Goal: Information Seeking & Learning: Learn about a topic

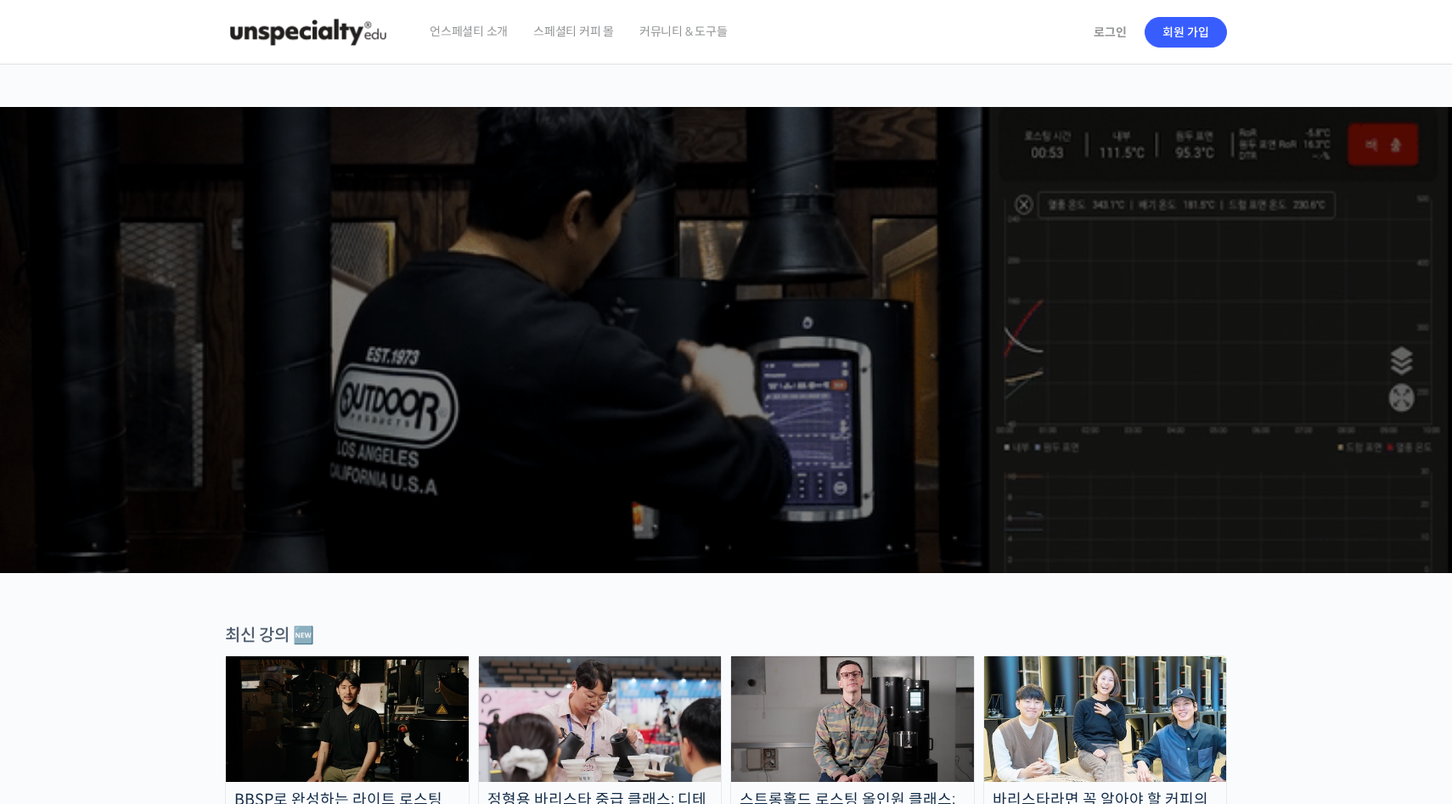
click at [718, 276] on p "최선을 다하는 당신을 위해, 최고와 함께 만든 커피 클래스" at bounding box center [726, 303] width 1419 height 86
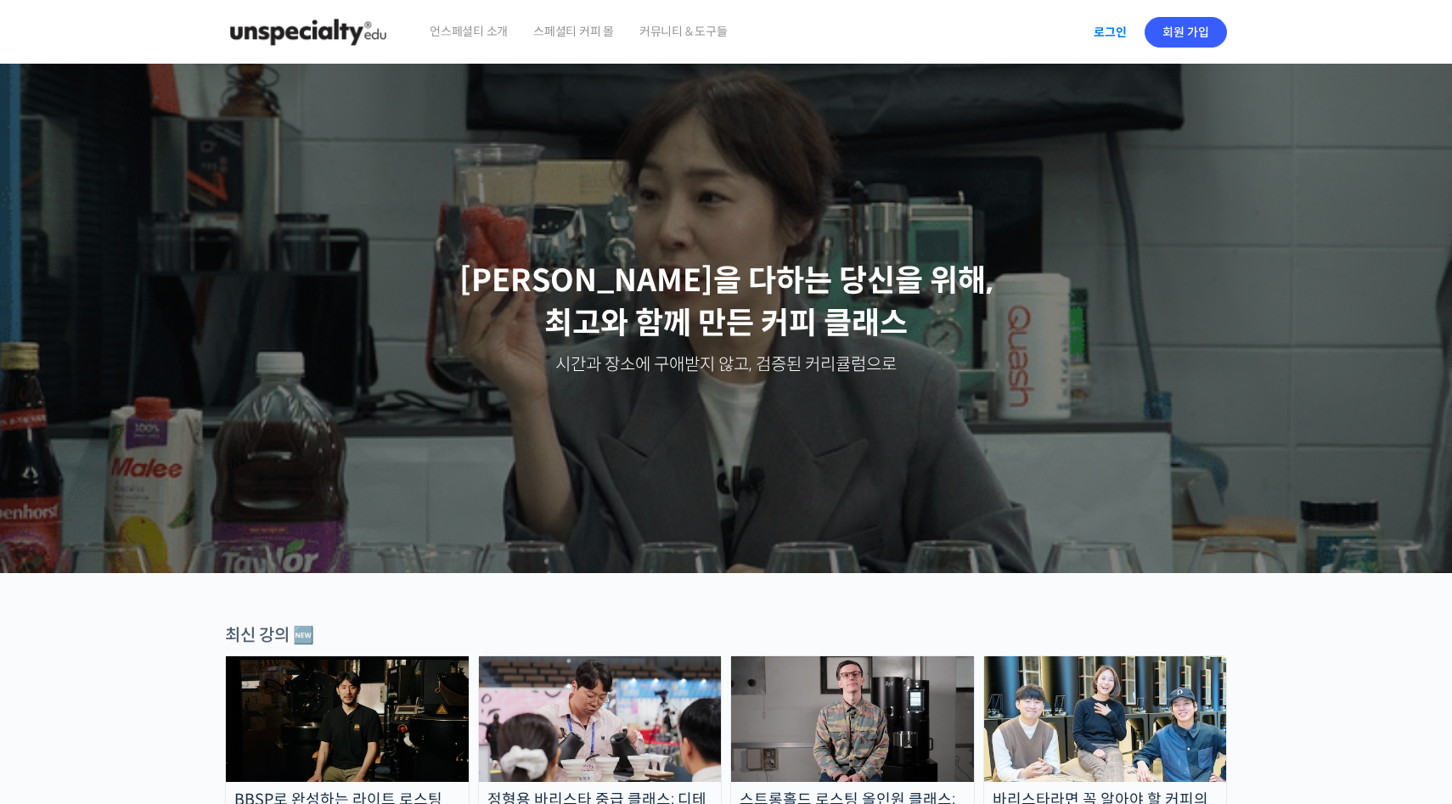
click at [1103, 28] on link "로그인" at bounding box center [1111, 32] width 54 height 39
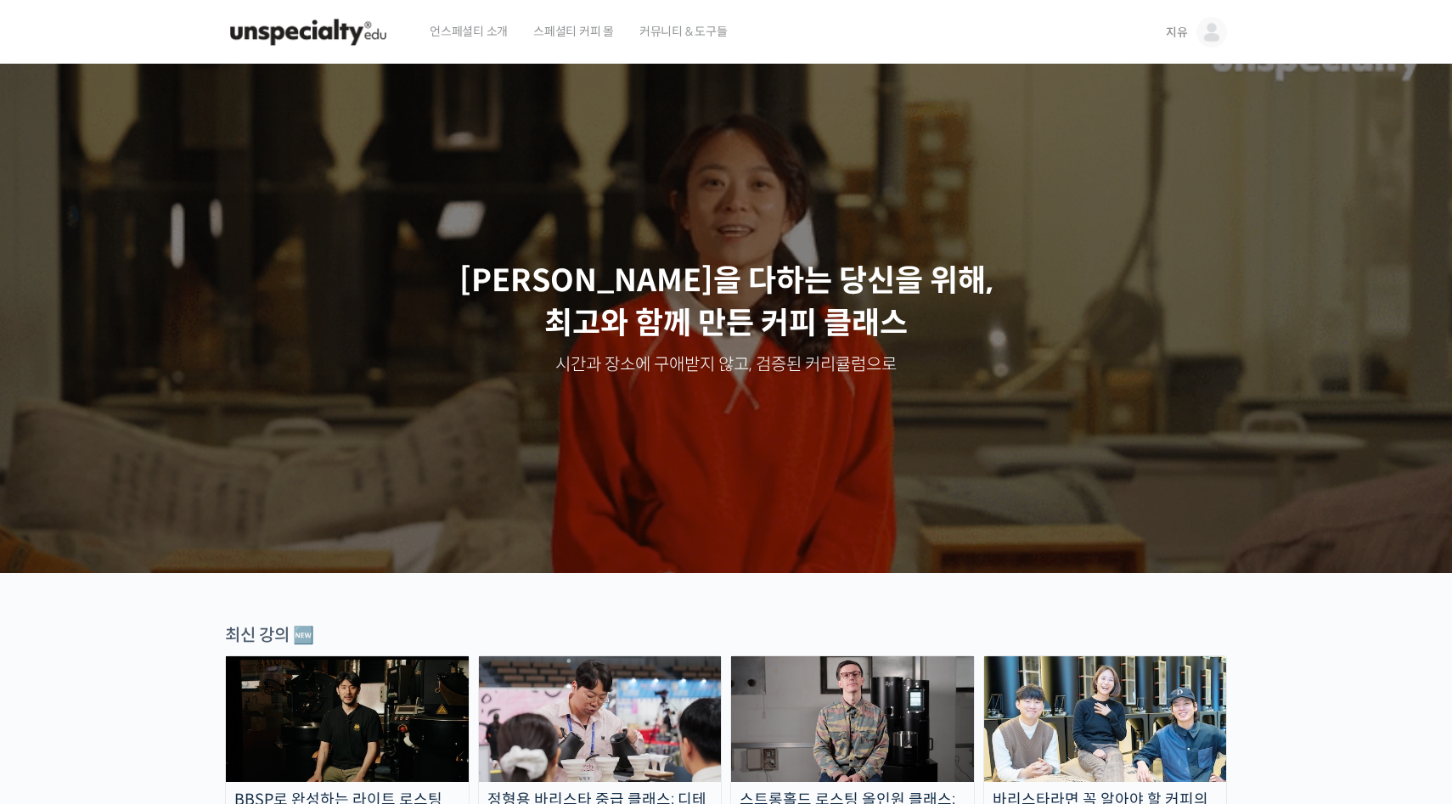
click at [675, 31] on span "커뮤니티 & 도구들" at bounding box center [684, 31] width 88 height 65
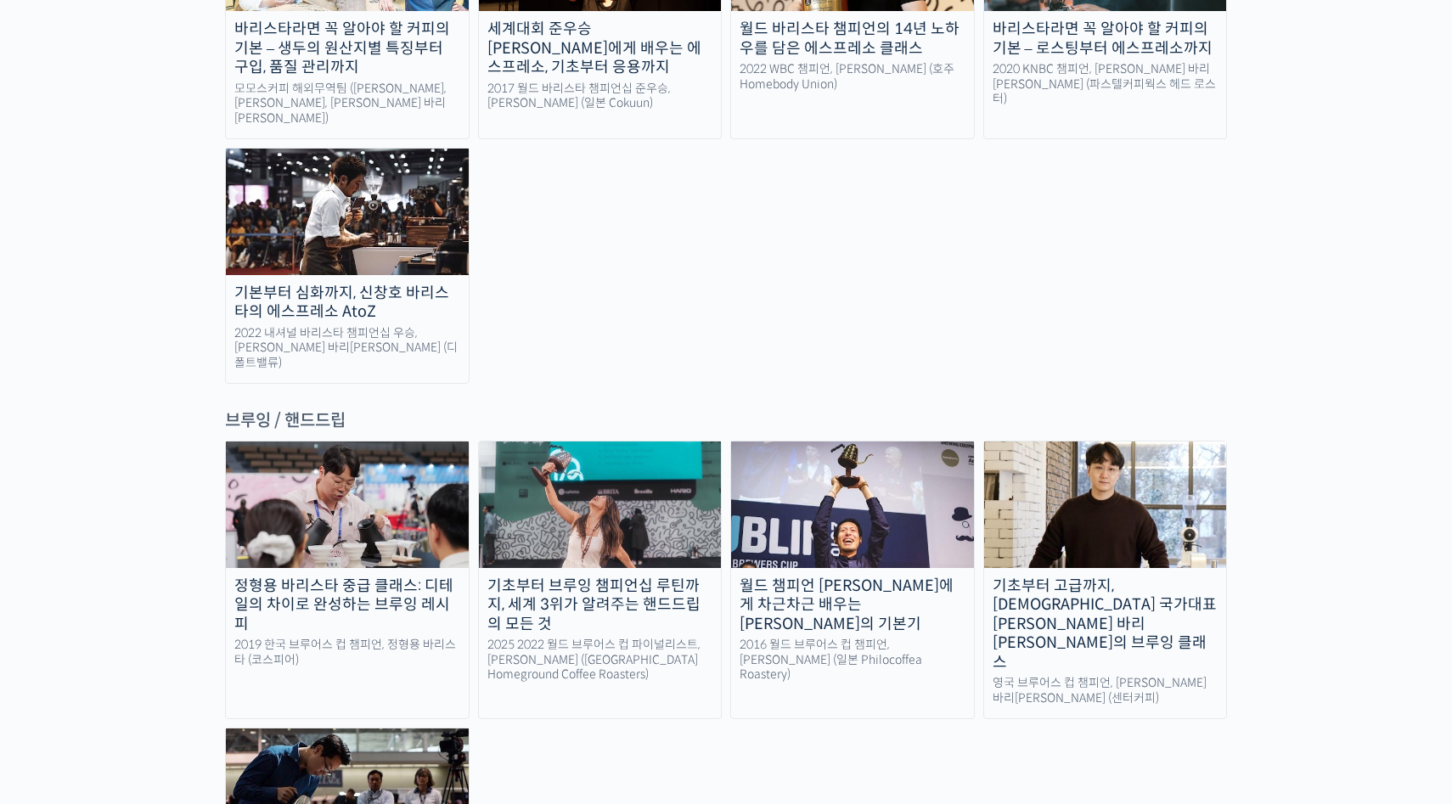
scroll to position [2548, 0]
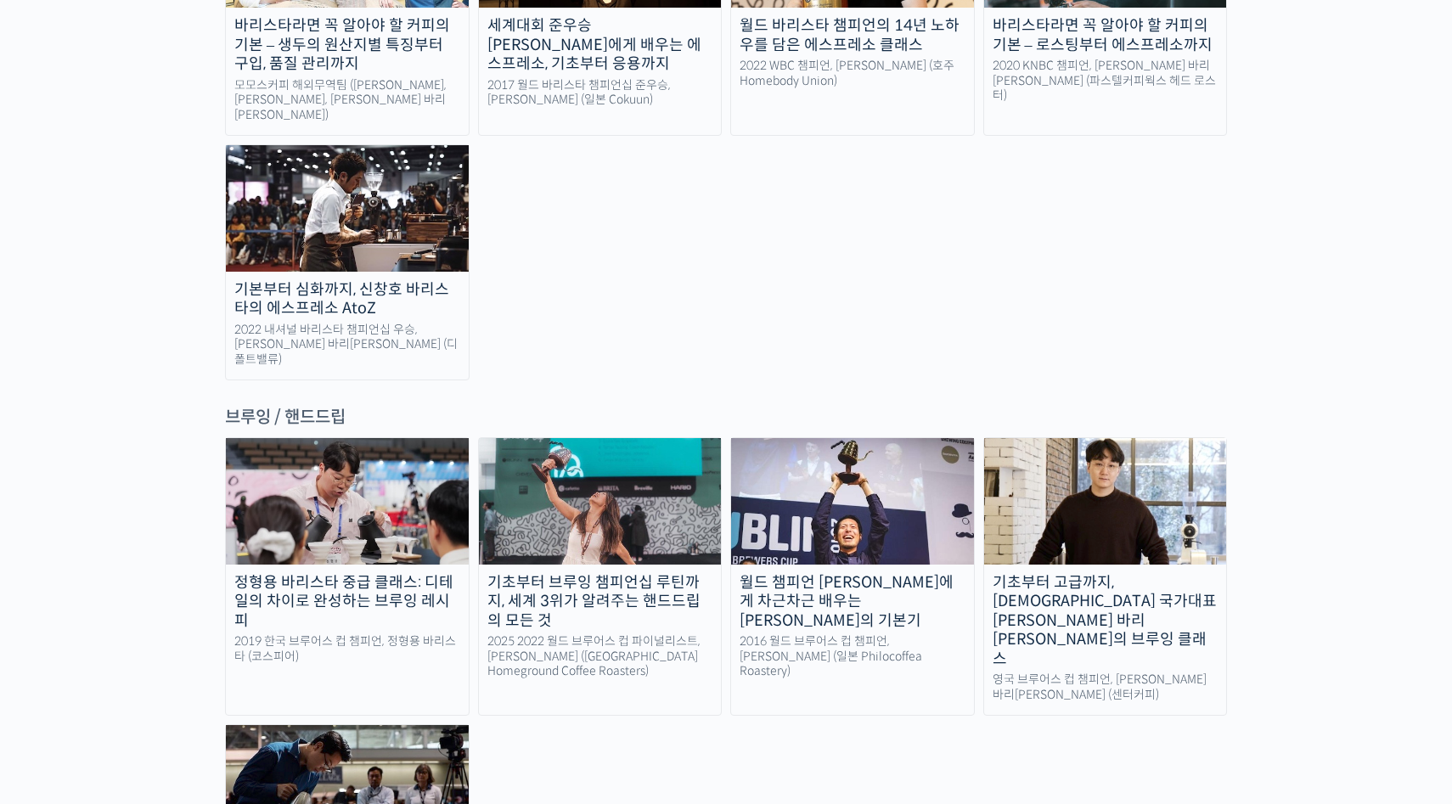
click at [1114, 438] on img at bounding box center [1105, 501] width 243 height 126
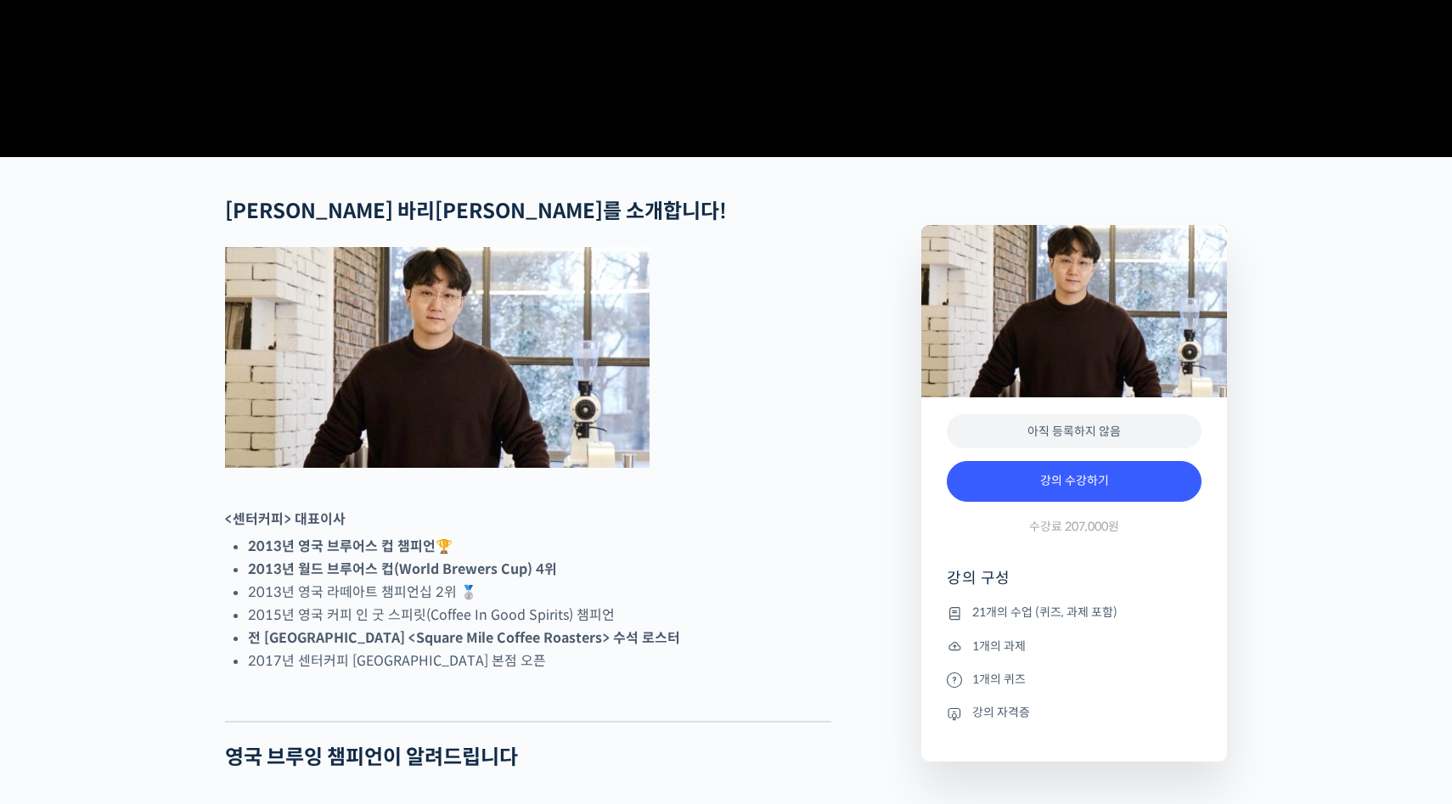
scroll to position [544, 0]
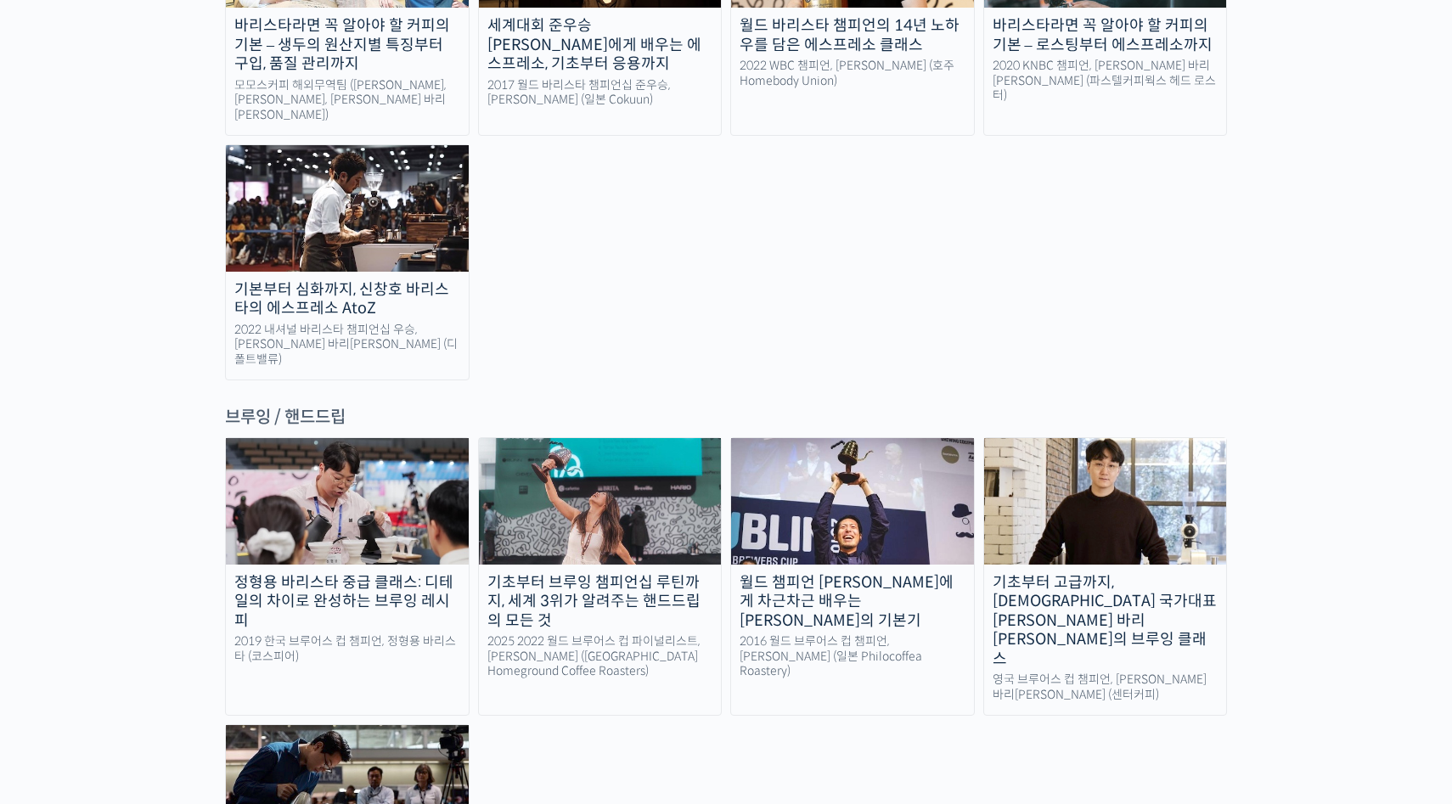
click at [315, 438] on img at bounding box center [347, 501] width 243 height 126
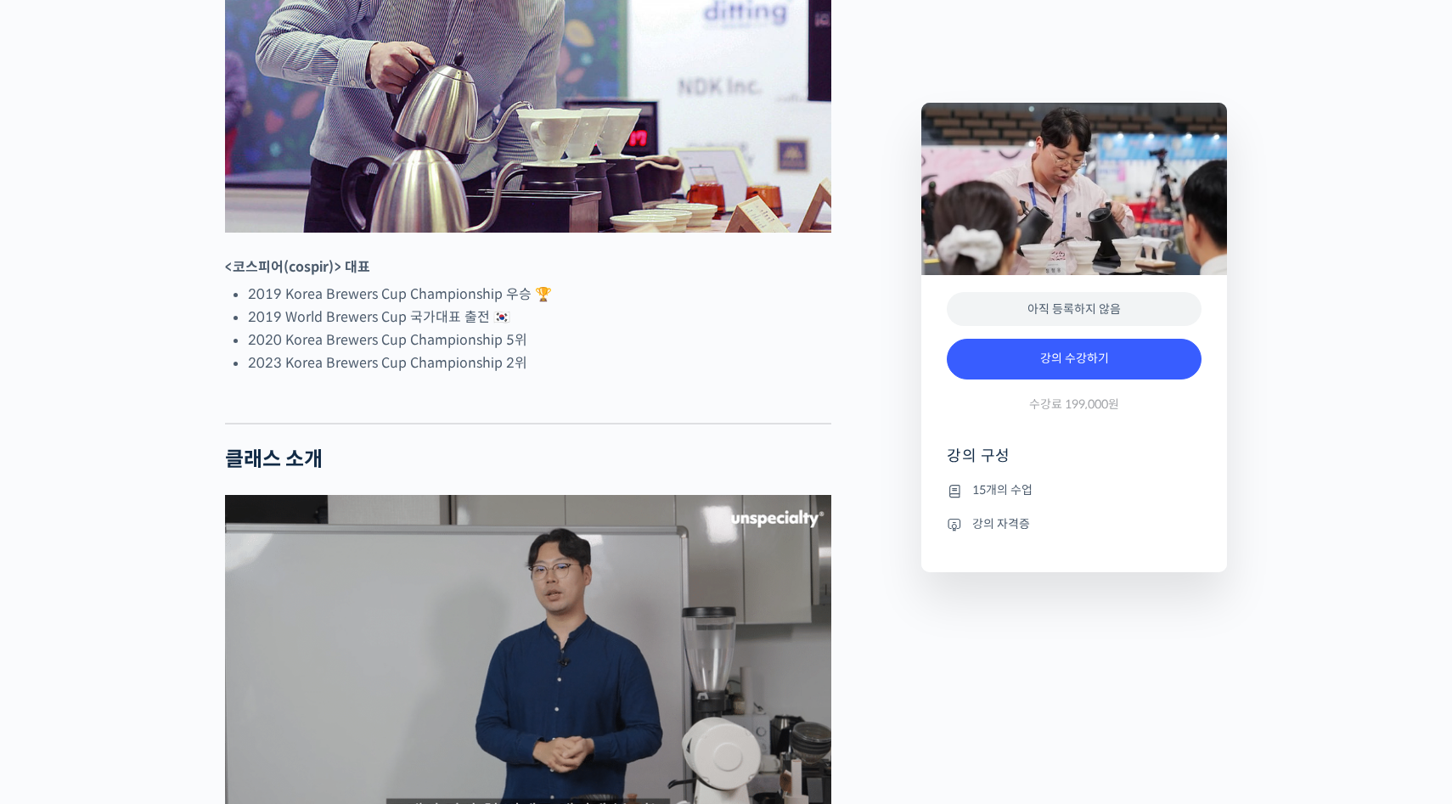
scroll to position [979, 0]
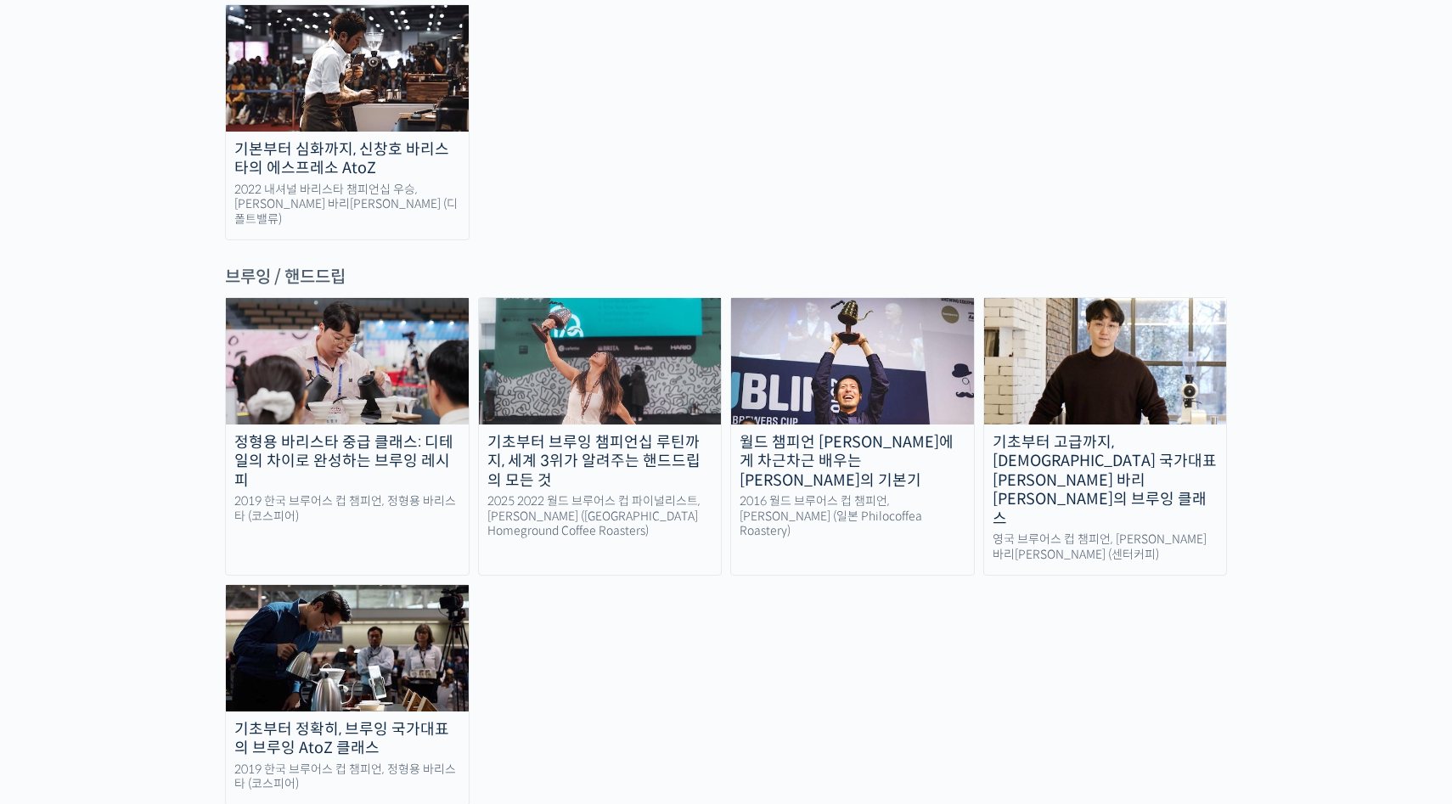
scroll to position [2710, 0]
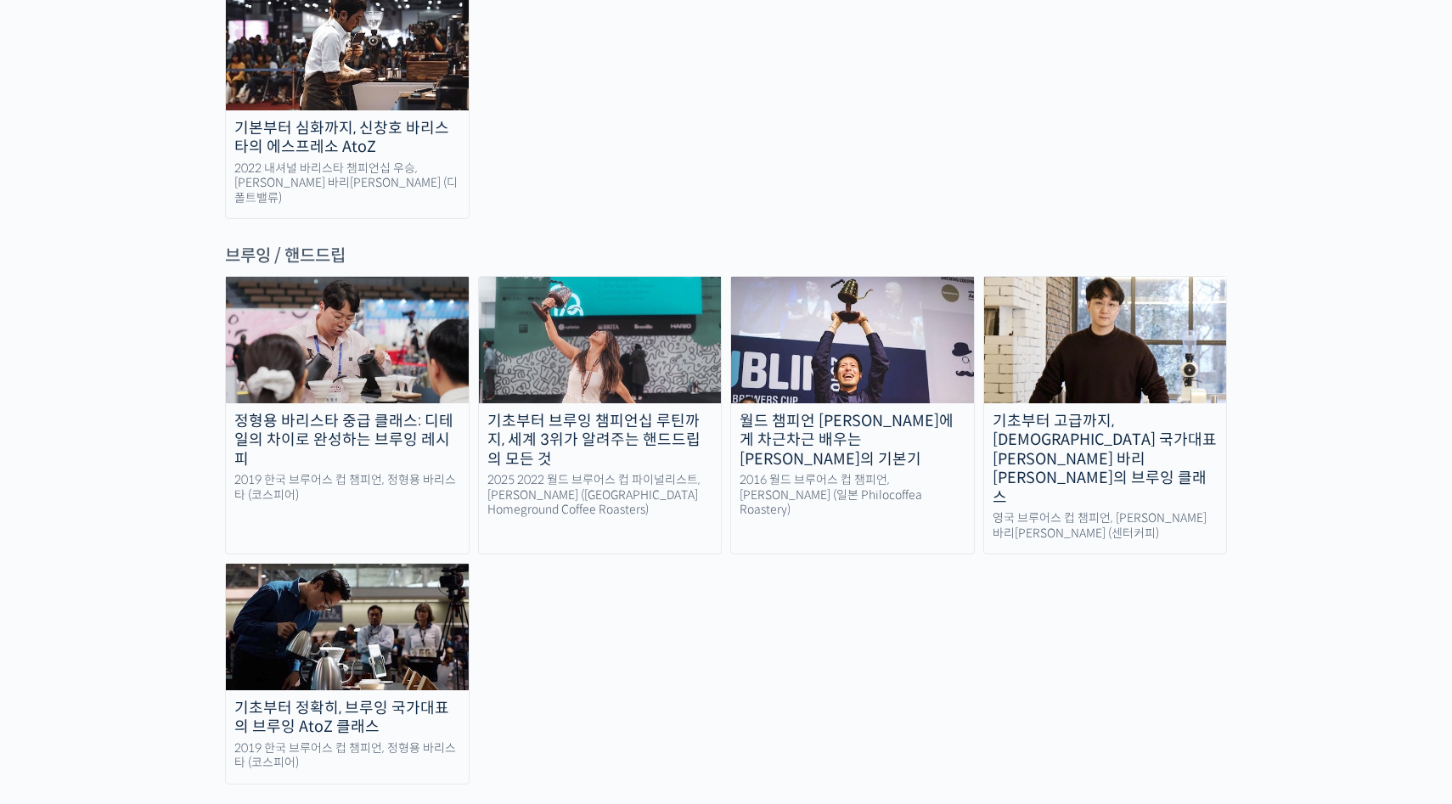
click at [322, 564] on img at bounding box center [347, 627] width 243 height 126
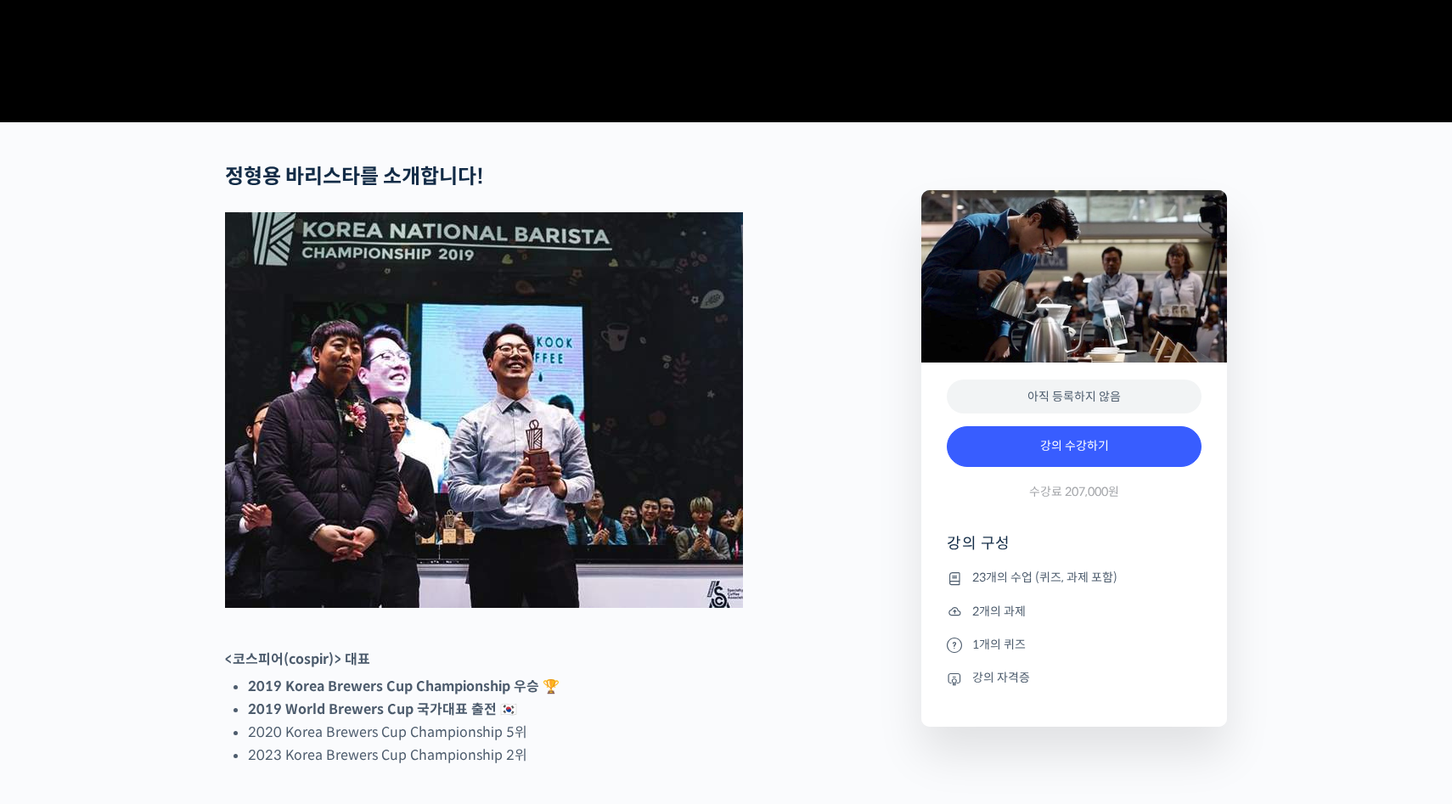
scroll to position [675, 0]
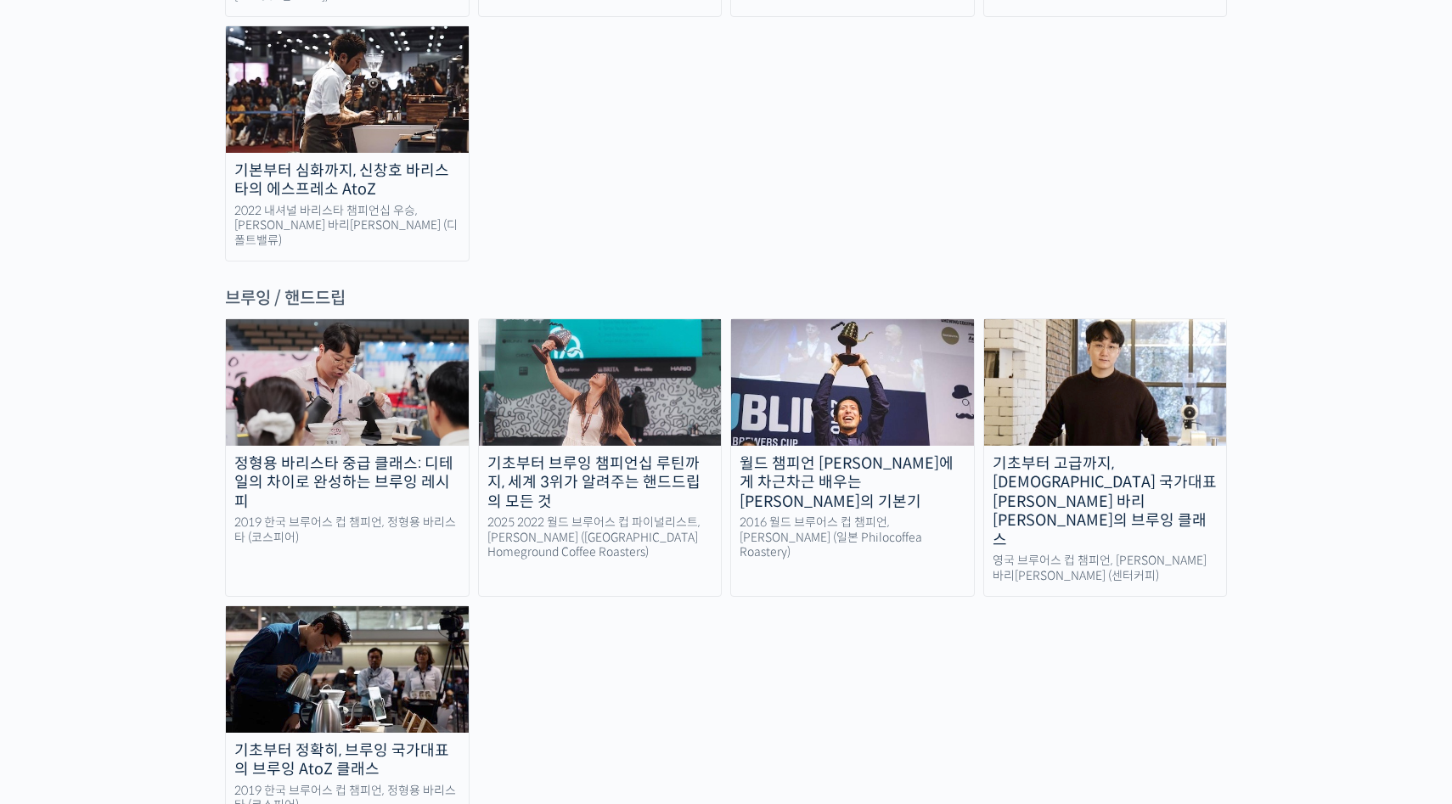
scroll to position [2506, 0]
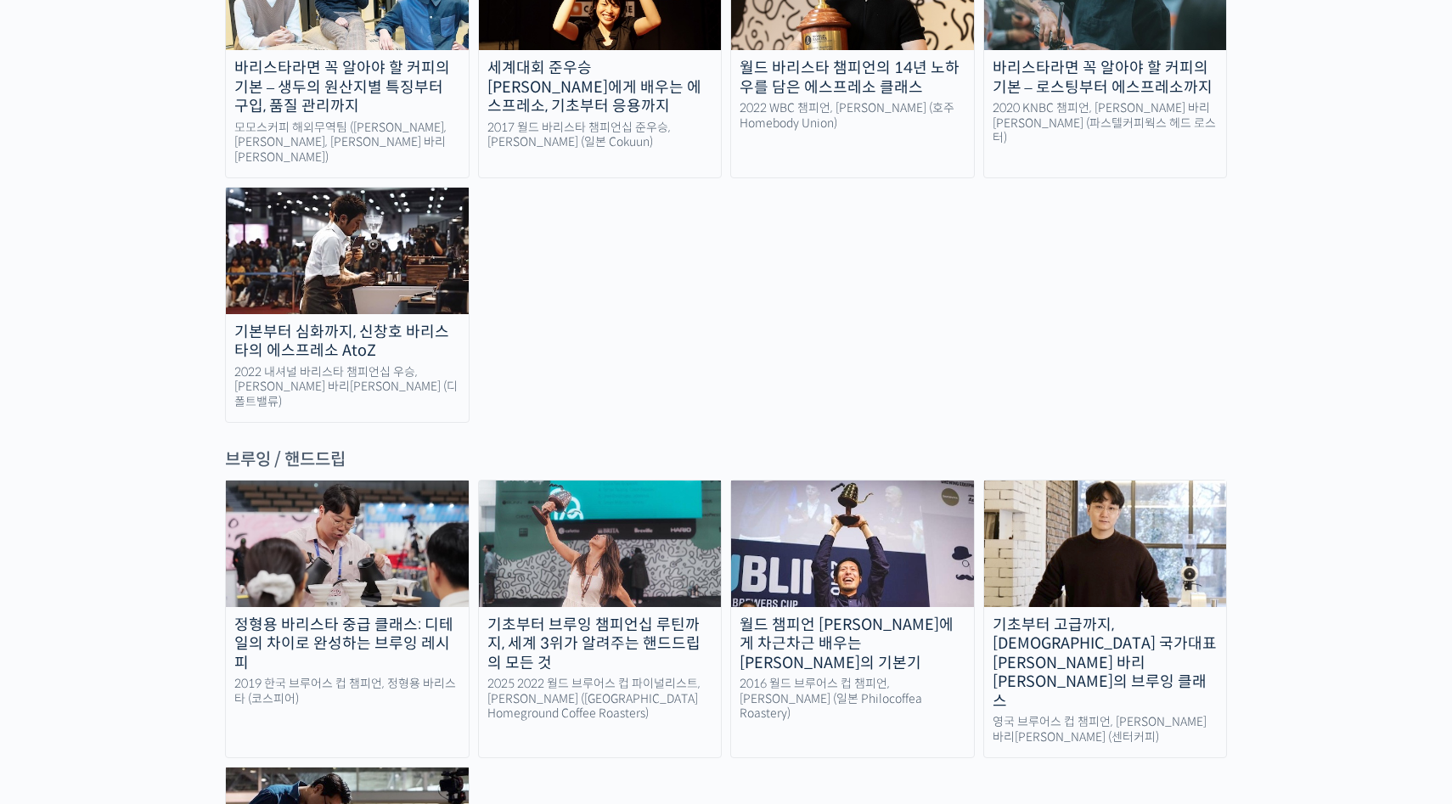
click at [1109, 481] on img at bounding box center [1105, 544] width 243 height 126
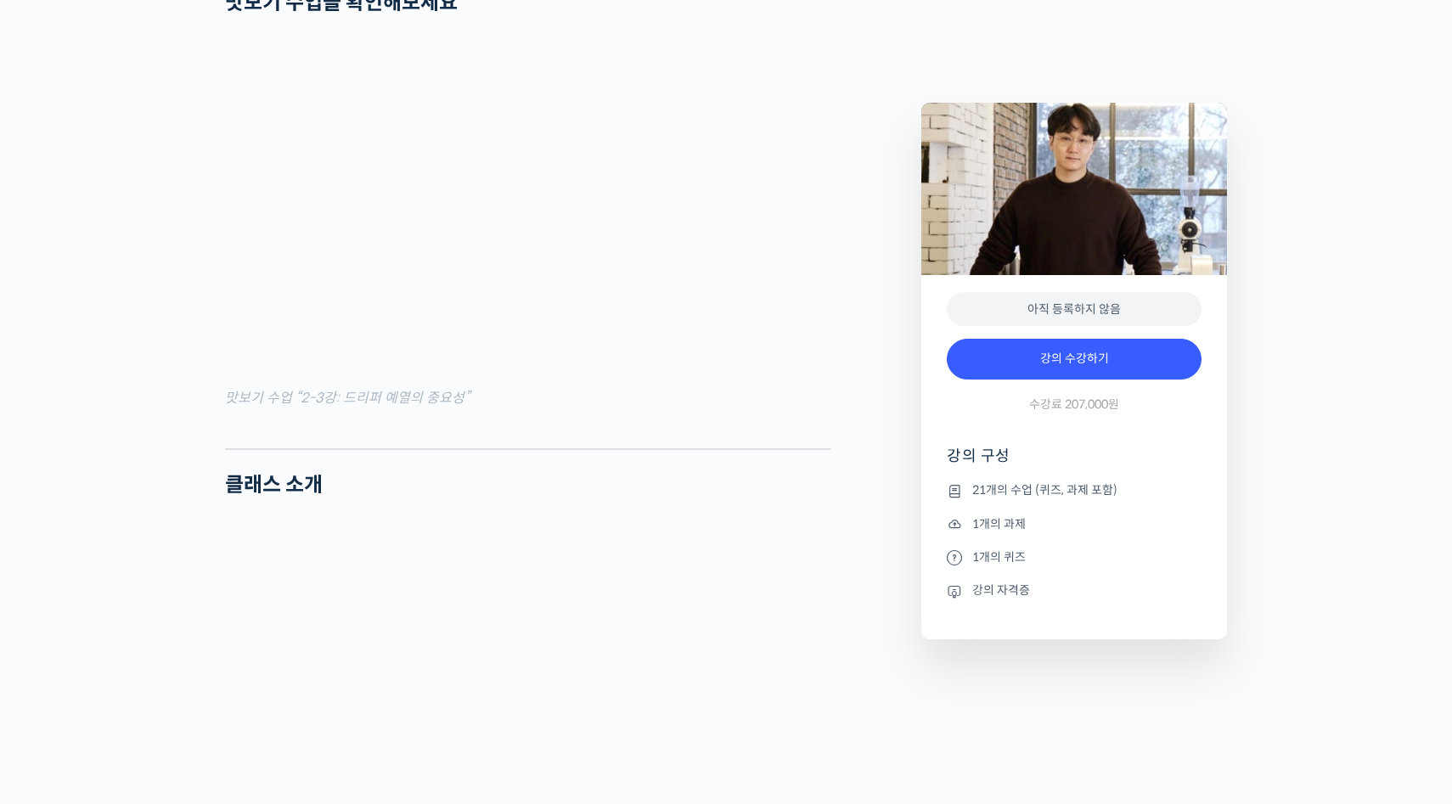
scroll to position [1840, 0]
